Goal: Transaction & Acquisition: Purchase product/service

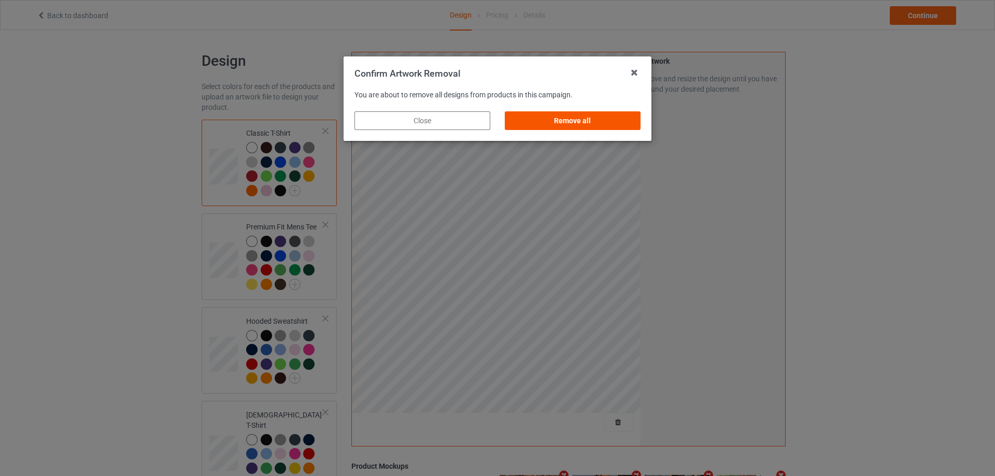
click at [617, 126] on div "Remove all" at bounding box center [573, 120] width 136 height 19
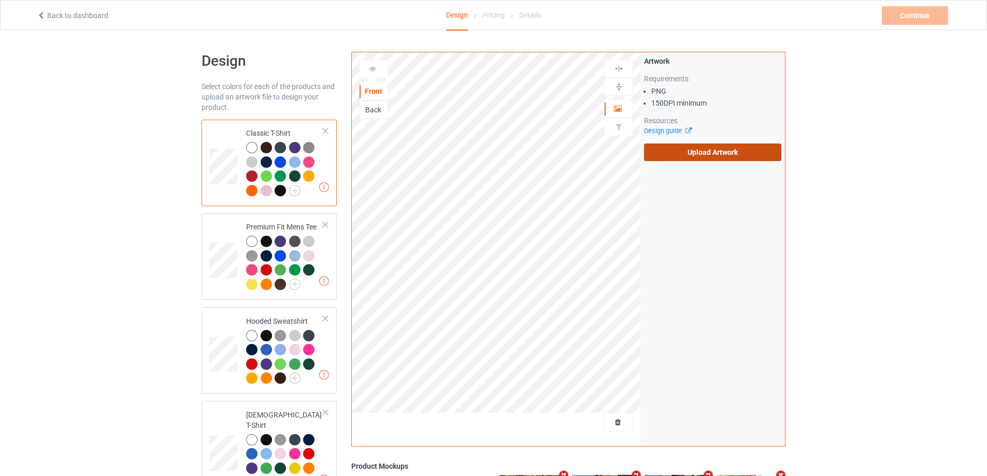
click at [721, 150] on label "Upload Artwork" at bounding box center [712, 153] width 137 height 18
click at [0, 0] on input "Upload Artwork" at bounding box center [0, 0] width 0 height 0
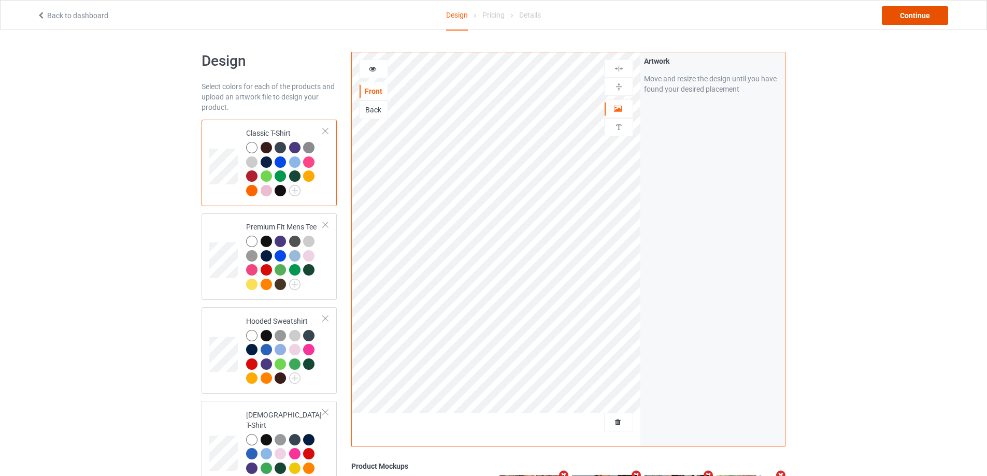
click at [927, 16] on div "Continue" at bounding box center [915, 15] width 66 height 19
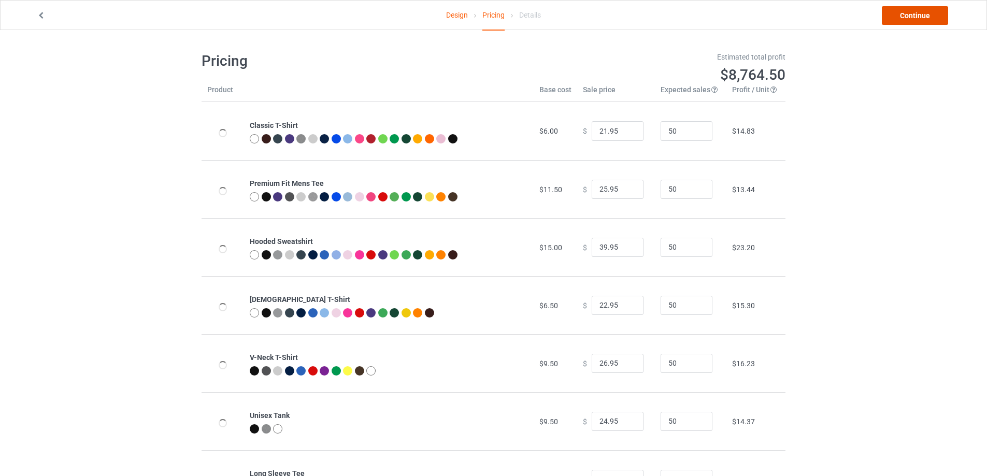
click at [927, 16] on link "Continue" at bounding box center [915, 15] width 66 height 19
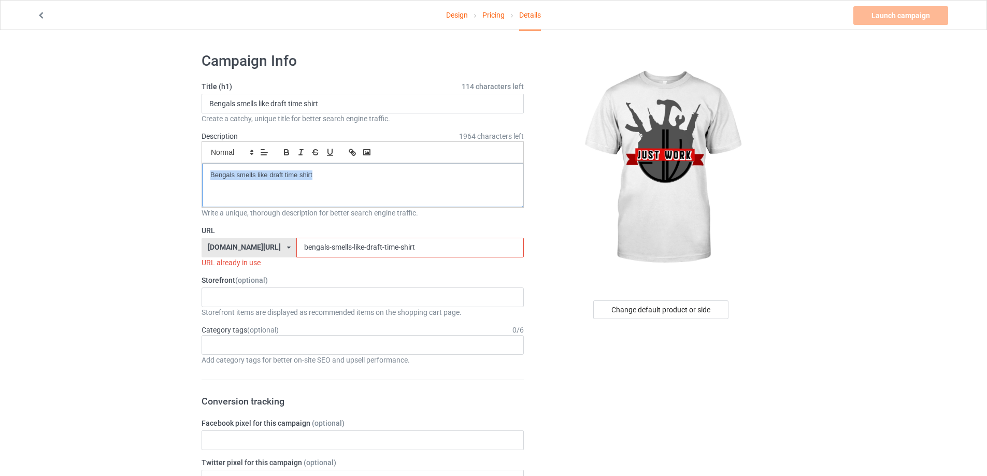
drag, startPoint x: 332, startPoint y: 181, endPoint x: 115, endPoint y: 146, distance: 220.0
drag, startPoint x: 219, startPoint y: 95, endPoint x: 78, endPoint y: 95, distance: 141.5
paste input "Do It With [PERSON_NAME] Just Work"
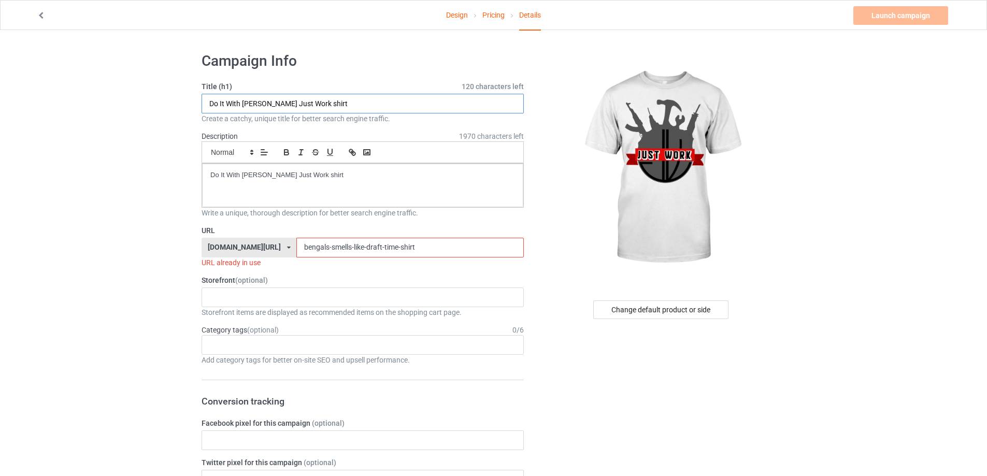
type input "Do It With [PERSON_NAME] Just Work shirt"
drag, startPoint x: 408, startPoint y: 242, endPoint x: 139, endPoint y: 236, distance: 269.1
paste input "do-it-with-[PERSON_NAME]-just-work"
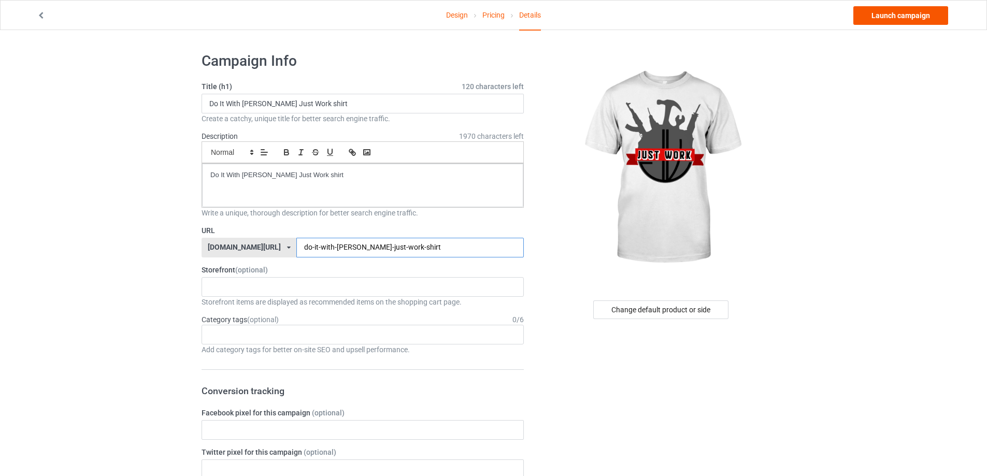
type input "do-it-with-[PERSON_NAME]-just-work-shirt"
click at [908, 17] on link "Launch campaign" at bounding box center [901, 15] width 95 height 19
